Goal: Task Accomplishment & Management: Use online tool/utility

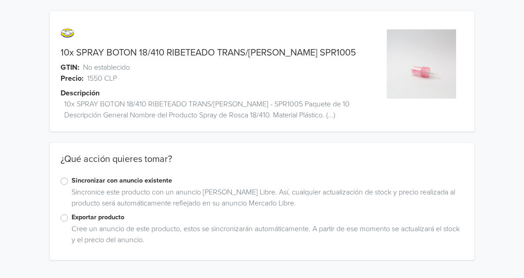
click at [97, 216] on label "Exportar producto" at bounding box center [268, 218] width 393 height 10
click at [0, 0] on input "Exportar producto" at bounding box center [0, 0] width 0 height 0
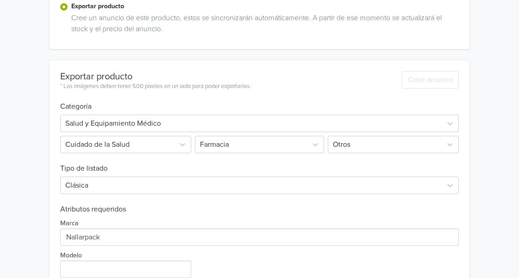
scroll to position [220, 0]
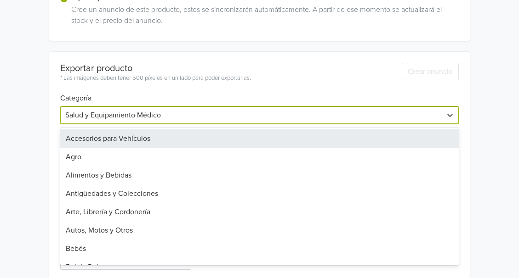
click at [152, 115] on div at bounding box center [251, 115] width 372 height 13
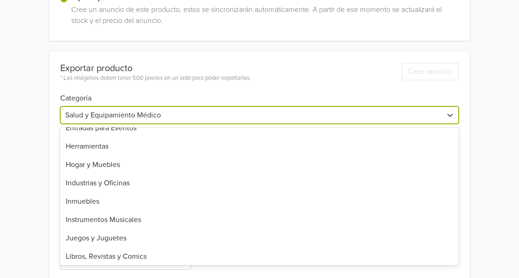
scroll to position [387, 0]
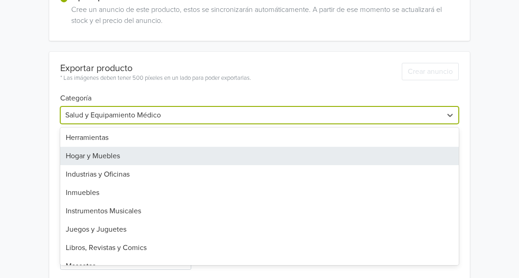
click at [120, 161] on div "Hogar y Muebles" at bounding box center [259, 156] width 399 height 18
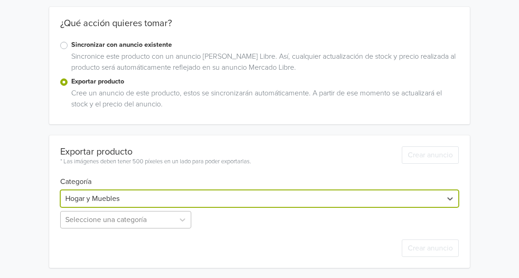
click at [139, 225] on div "Seleccione una categoría" at bounding box center [126, 219] width 133 height 17
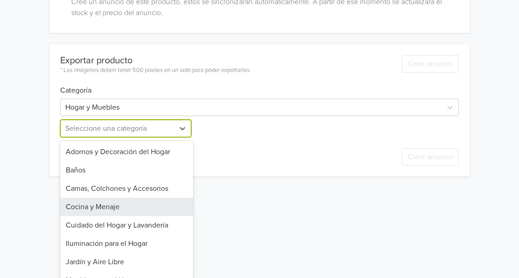
click at [138, 211] on div "Cocina y Menaje" at bounding box center [126, 207] width 133 height 18
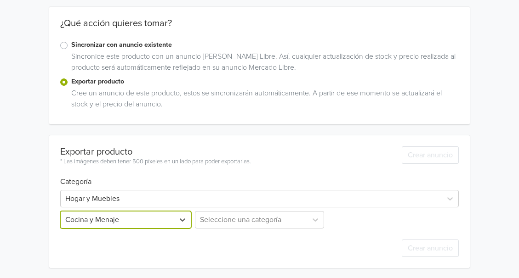
scroll to position [227, 0]
click at [249, 219] on div "Seleccione una categoría" at bounding box center [259, 218] width 133 height 17
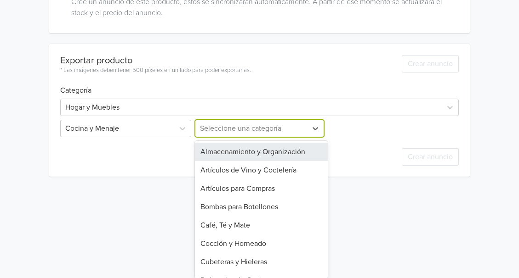
click at [248, 156] on div "Almacenamiento y Organización" at bounding box center [261, 152] width 133 height 18
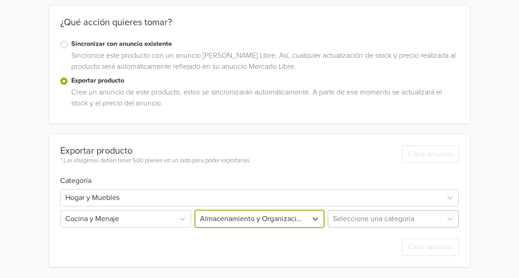
click at [362, 217] on div "Seleccione una categoría" at bounding box center [392, 218] width 133 height 17
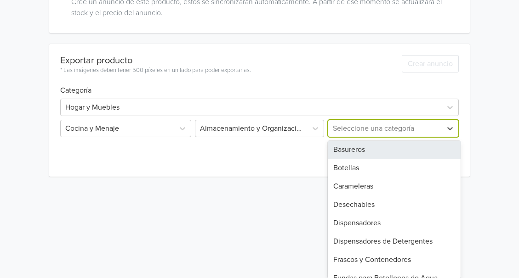
scroll to position [83, 0]
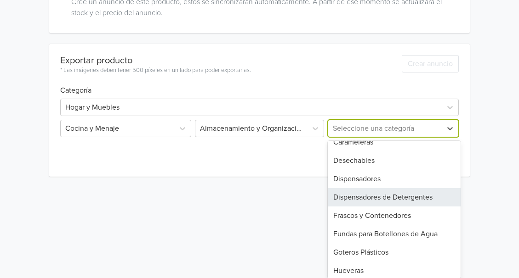
click at [361, 201] on div "Dispensadores de Detergentes" at bounding box center [393, 197] width 133 height 18
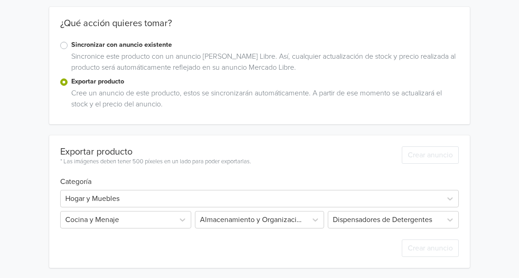
click at [322, 177] on h6 "Categoría" at bounding box center [259, 177] width 399 height 20
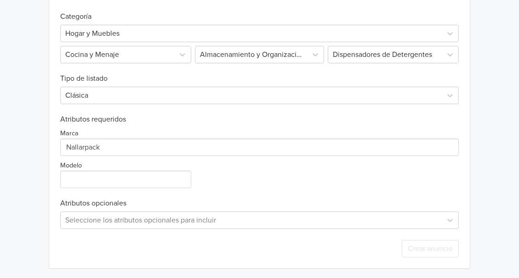
scroll to position [302, 0]
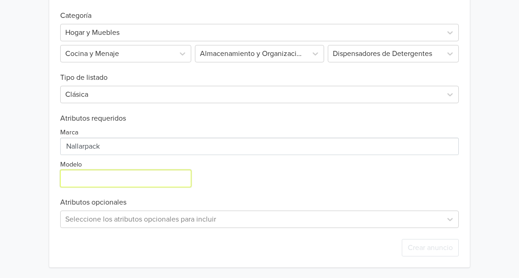
click at [140, 181] on input "Modelo" at bounding box center [125, 178] width 131 height 17
click at [125, 176] on input "Modelo" at bounding box center [125, 178] width 131 height 17
type input "spr1005"
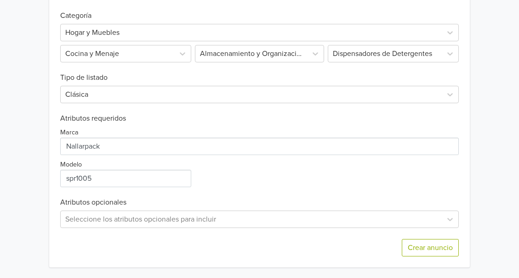
click at [254, 184] on div "Marca Modelo" at bounding box center [259, 155] width 399 height 64
click at [441, 252] on button "Crear anuncio" at bounding box center [429, 247] width 57 height 17
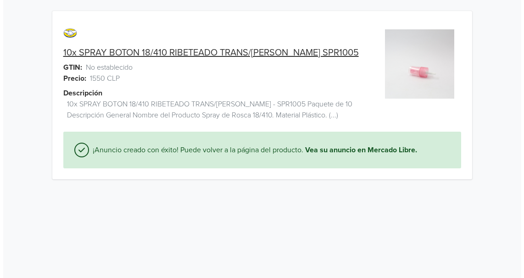
scroll to position [0, 0]
